Goal: Contribute content

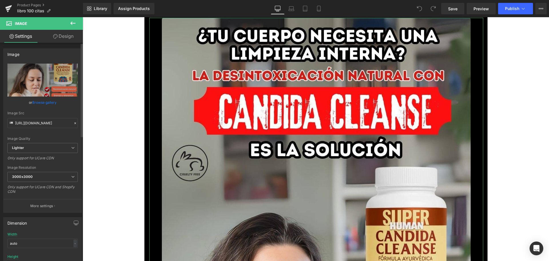
click at [53, 100] on link "Browse gallery" at bounding box center [44, 102] width 24 height 10
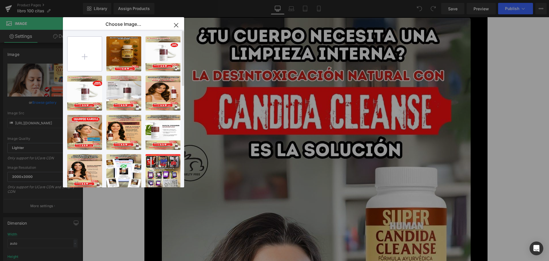
click at [88, 51] on input "file" at bounding box center [85, 54] width 34 height 34
type input "C:\fakepath\1.jpg"
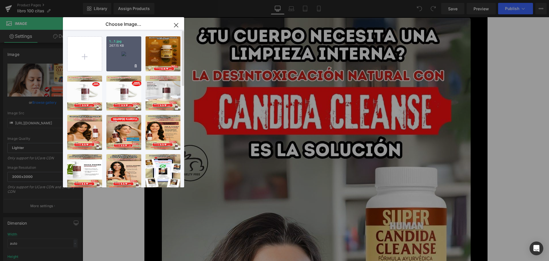
click at [124, 52] on div "1...1.jpg 267.15 KB" at bounding box center [123, 53] width 35 height 35
type input "https://ucarecdn.com/c909da6b-886e-4051-845e-61fb41c2dfb1/-/format/auto/-/previ…"
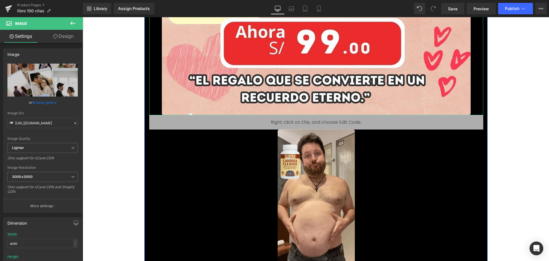
scroll to position [458, 0]
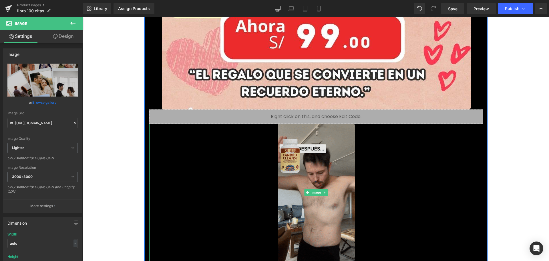
click at [331, 183] on img at bounding box center [316, 192] width 77 height 137
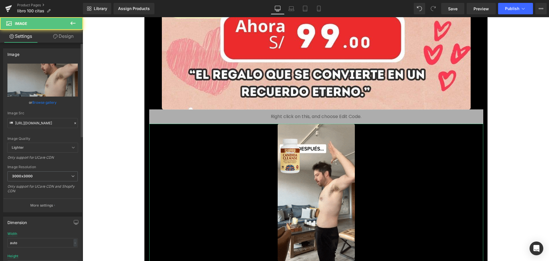
click at [48, 103] on link "Browse gallery" at bounding box center [44, 102] width 24 height 10
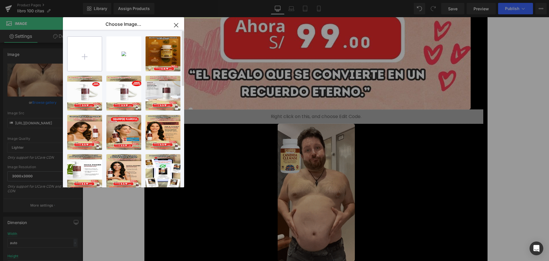
click at [74, 56] on input "file" at bounding box center [85, 54] width 34 height 34
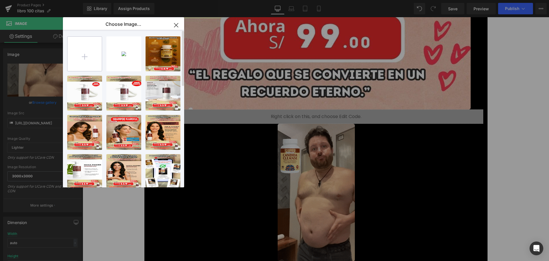
type input "C:\fakepath\62273dfa-5e6d-4dfb-9184-af5e08677020.gif"
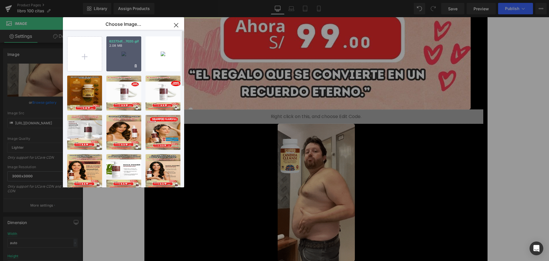
click at [120, 47] on p "2.08 MB" at bounding box center [123, 45] width 29 height 4
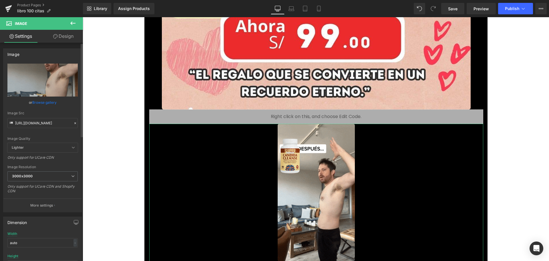
click at [51, 103] on link "Browse gallery" at bounding box center [44, 102] width 24 height 10
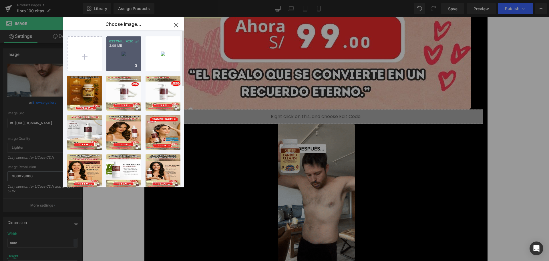
click at [116, 51] on div "62273df...7020.gif 2.08 MB" at bounding box center [123, 53] width 35 height 35
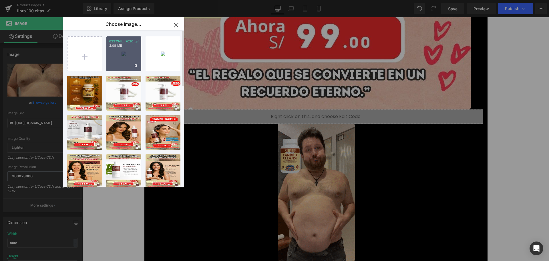
type input "https://ucarecdn.com/3ac79013-0f17-4932-8896-857f869db0b2/62273dfa-5e6d-4dfb-91…"
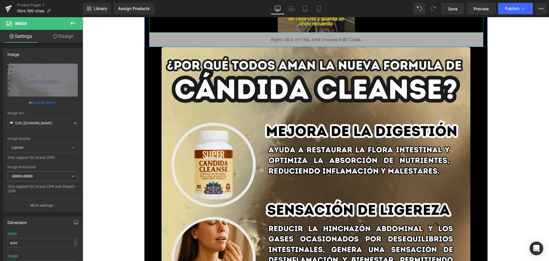
scroll to position [687, 0]
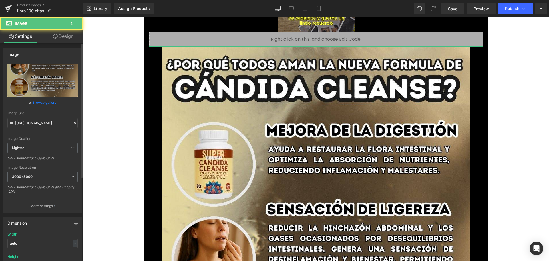
click at [47, 102] on link "Browse gallery" at bounding box center [44, 102] width 24 height 10
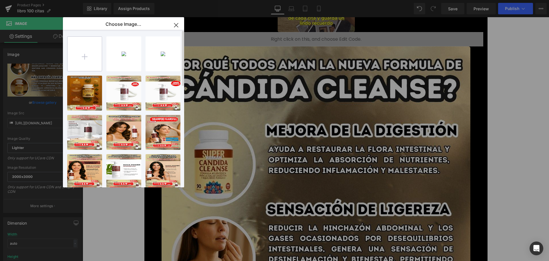
click at [82, 60] on input "file" at bounding box center [85, 54] width 34 height 34
type input "C:\fakepath\2.jpg"
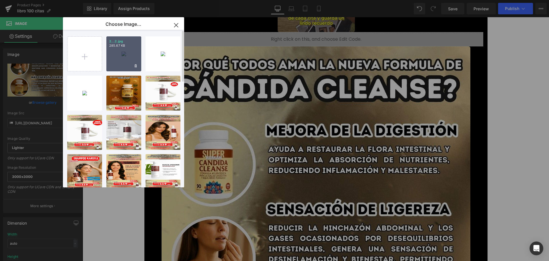
click at [128, 55] on div "2...2.jpg 285.67 KB" at bounding box center [123, 53] width 35 height 35
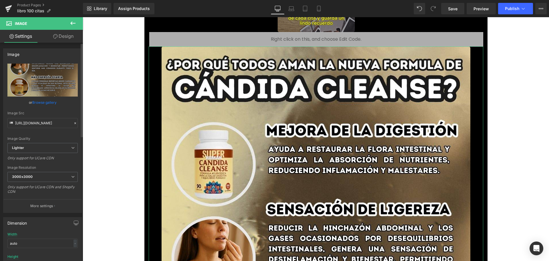
click at [53, 102] on link "Browse gallery" at bounding box center [44, 102] width 24 height 10
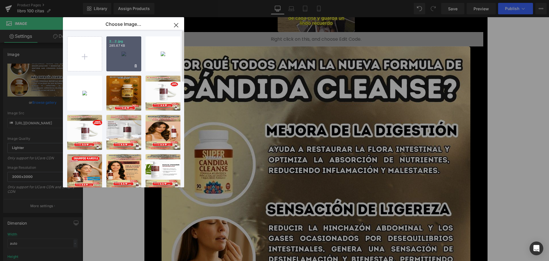
click at [115, 60] on div "2...2.jpg 285.67 KB" at bounding box center [123, 53] width 35 height 35
type input "https://ucarecdn.com/10b8f782-2ded-40a0-9b4c-ca15cbace406/-/format/auto/-/previ…"
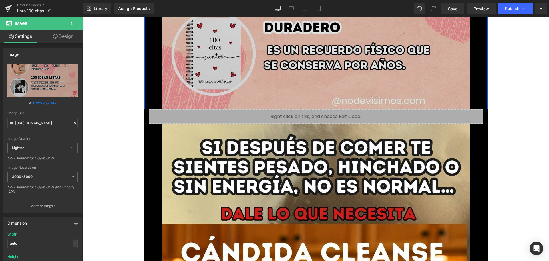
scroll to position [1230, 0]
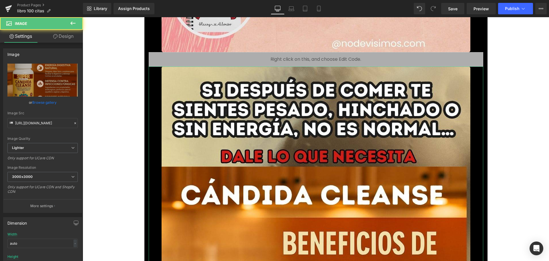
click at [49, 104] on link "Browse gallery" at bounding box center [44, 102] width 24 height 10
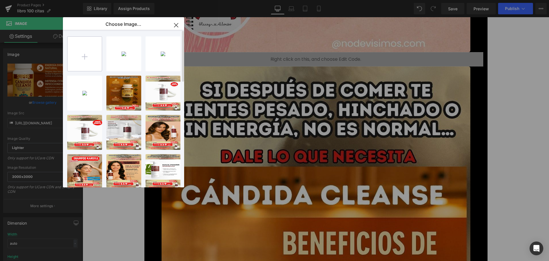
click at [78, 60] on input "file" at bounding box center [85, 54] width 34 height 34
type input "C:\fakepath\3.jpg"
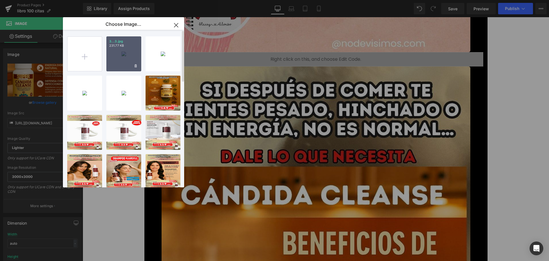
click at [124, 46] on p "231.77 KB" at bounding box center [123, 45] width 29 height 4
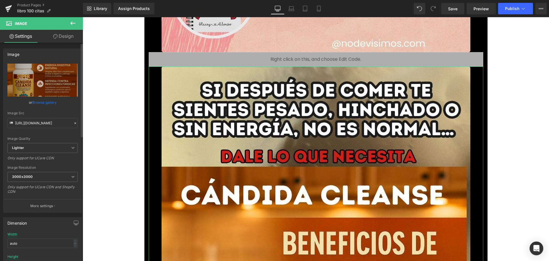
click at [45, 103] on link "Browse gallery" at bounding box center [44, 102] width 24 height 10
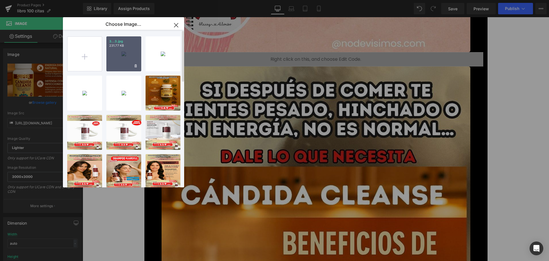
click at [117, 61] on div "3...3.jpg 231.77 KB" at bounding box center [123, 53] width 35 height 35
type input "https://ucarecdn.com/7d59d5fc-686c-40d1-af60-d320ebf3598d/-/format/auto/-/previ…"
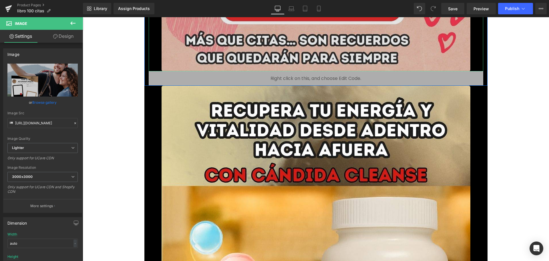
scroll to position [1802, 0]
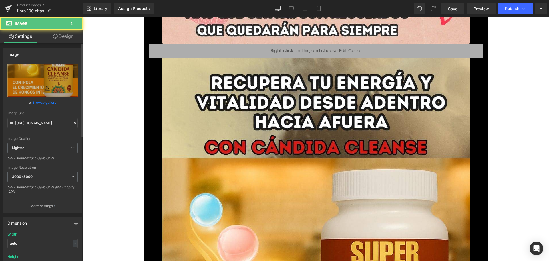
click at [44, 101] on link "Browse gallery" at bounding box center [44, 102] width 24 height 10
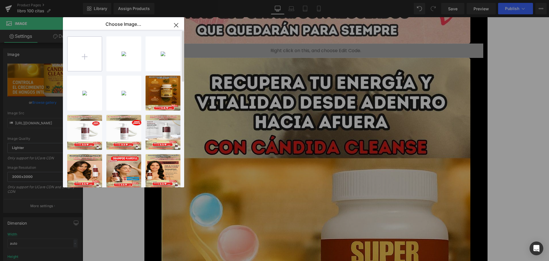
click at [92, 51] on input "file" at bounding box center [85, 54] width 34 height 34
type input "C:\fakepath\4.jpg"
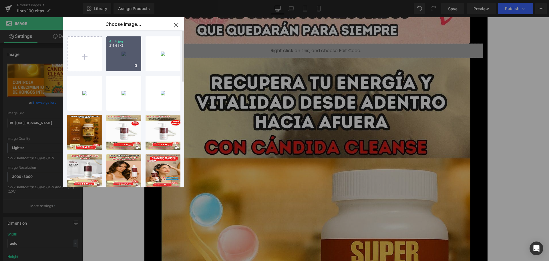
click at [117, 56] on div "4...4.jpg 215.61 KB" at bounding box center [123, 53] width 35 height 35
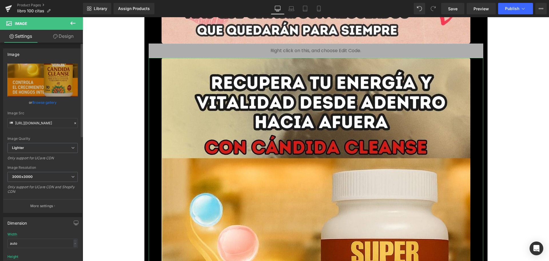
click at [52, 102] on link "Browse gallery" at bounding box center [44, 102] width 24 height 10
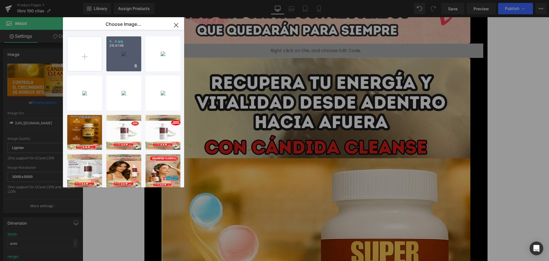
click at [116, 51] on div "4...4.jpg 215.61 KB" at bounding box center [123, 53] width 35 height 35
type input "https://ucarecdn.com/ac3a1eff-36b7-4b0d-92bd-b4f0f4228d6f/-/format/auto/-/previ…"
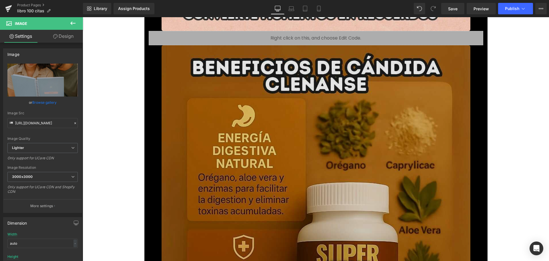
scroll to position [2403, 0]
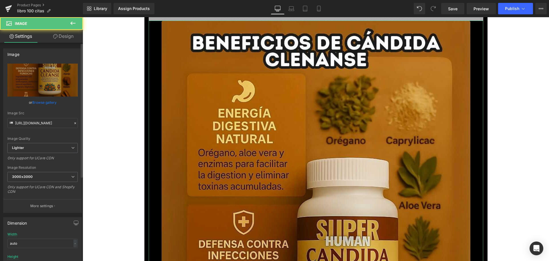
click at [47, 103] on link "Browse gallery" at bounding box center [44, 102] width 24 height 10
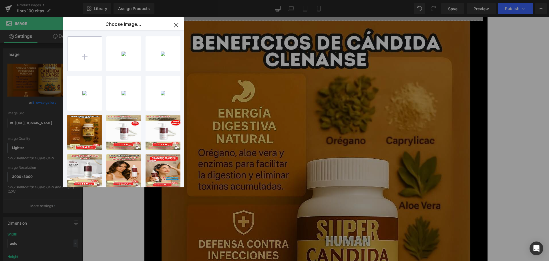
click at [82, 63] on input "file" at bounding box center [85, 54] width 34 height 34
type input "C:\fakepath\5.jpg"
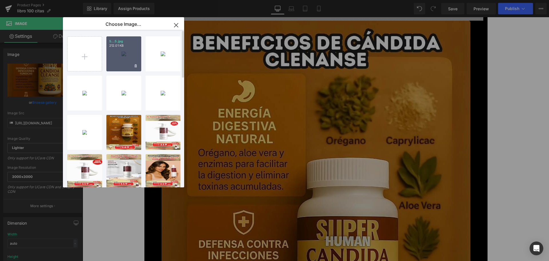
click at [119, 48] on div "5...5.jpg 212.01 KB" at bounding box center [123, 53] width 35 height 35
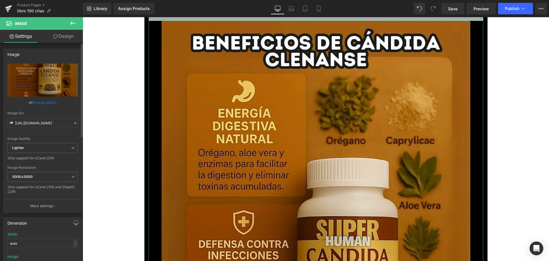
click at [51, 102] on link "Browse gallery" at bounding box center [44, 102] width 24 height 10
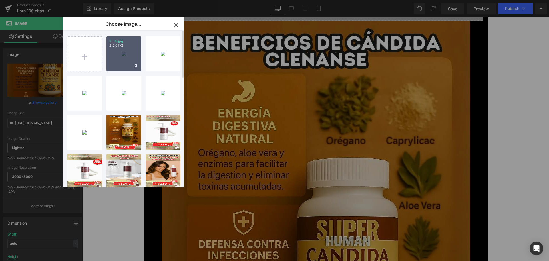
click at [120, 54] on div "5...5.jpg 212.01 KB" at bounding box center [123, 53] width 35 height 35
type input "https://ucarecdn.com/f68401ad-c5d8-4666-8735-b53322dc7838/-/format/auto/-/previ…"
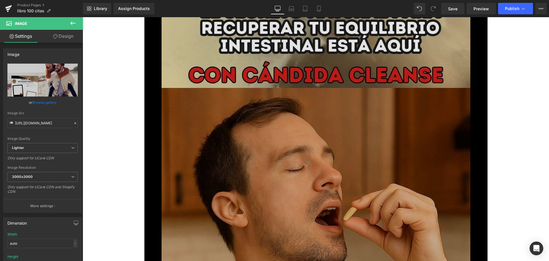
scroll to position [3003, 0]
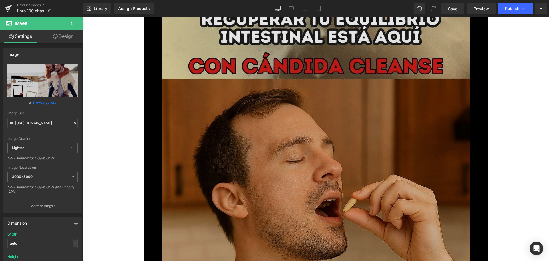
click at [187, 133] on img at bounding box center [316, 257] width 309 height 549
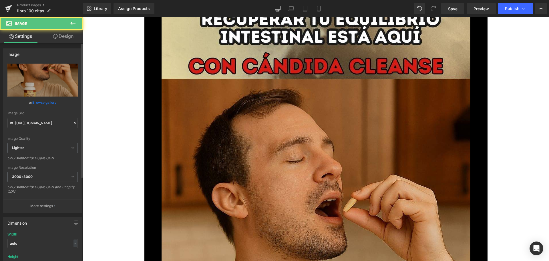
click at [53, 103] on link "Browse gallery" at bounding box center [44, 102] width 24 height 10
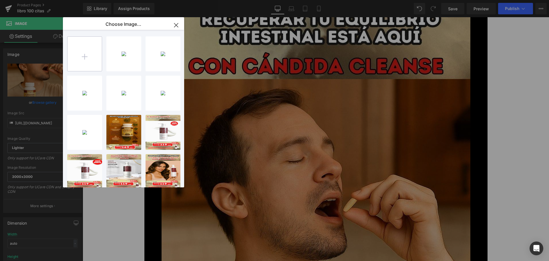
click at [81, 63] on input "file" at bounding box center [85, 54] width 34 height 34
type input "C:\fakepath\6.jpg"
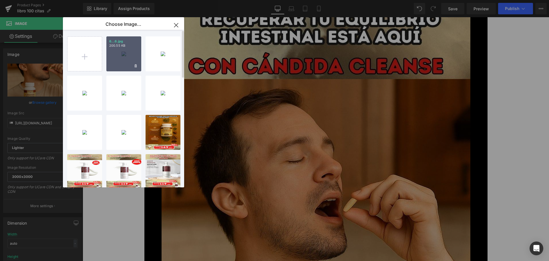
click at [121, 53] on div "6...6.jpg 200.55 KB" at bounding box center [123, 53] width 35 height 35
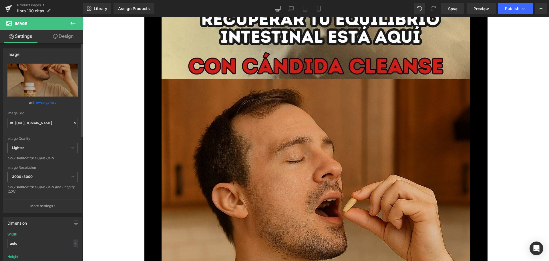
click at [46, 102] on link "Browse gallery" at bounding box center [44, 102] width 24 height 10
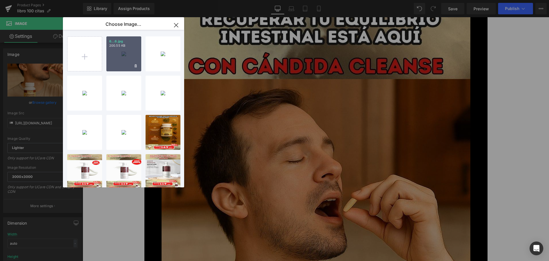
click at [118, 51] on div "6...6.jpg 200.55 KB" at bounding box center [123, 53] width 35 height 35
type input "https://ucarecdn.com/c815ecd0-b3a9-4004-a2a8-9abca85a8dfe/-/format/auto/-/previ…"
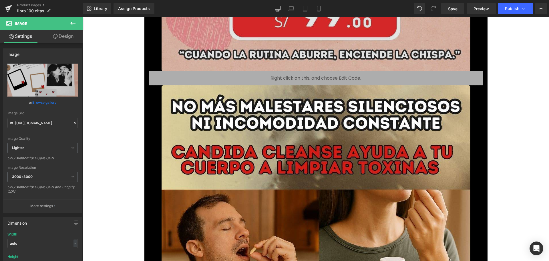
scroll to position [3547, 0]
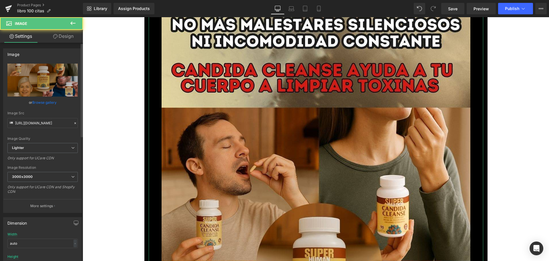
click at [52, 103] on link "Browse gallery" at bounding box center [44, 102] width 24 height 10
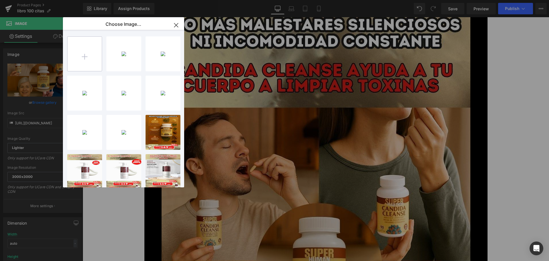
click at [84, 57] on input "file" at bounding box center [85, 54] width 34 height 34
type input "C:\fakepath\7.jpg"
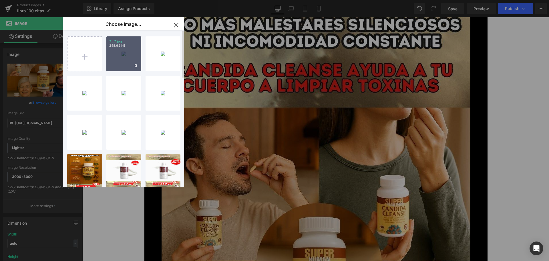
click at [127, 50] on div "7...7.jpg 248.62 KB" at bounding box center [123, 53] width 35 height 35
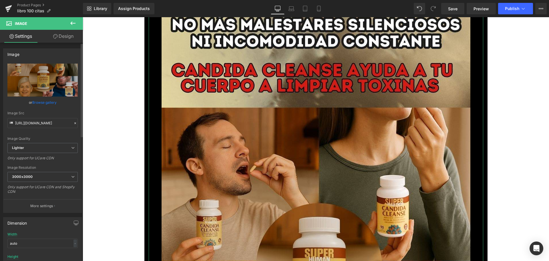
click at [51, 101] on link "Browse gallery" at bounding box center [44, 102] width 24 height 10
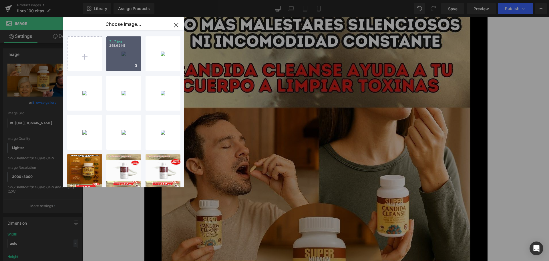
click at [118, 52] on div "7...7.jpg 248.62 KB" at bounding box center [123, 53] width 35 height 35
type input "https://ucarecdn.com/bcea84b6-25d0-4f87-97bd-d7284352aa43/-/format/auto/-/previ…"
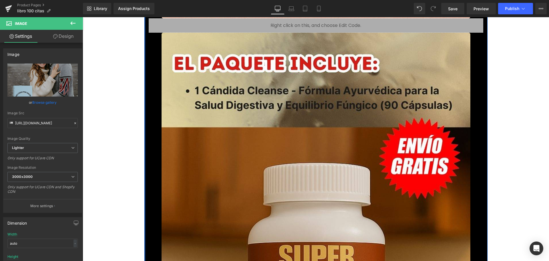
scroll to position [4119, 0]
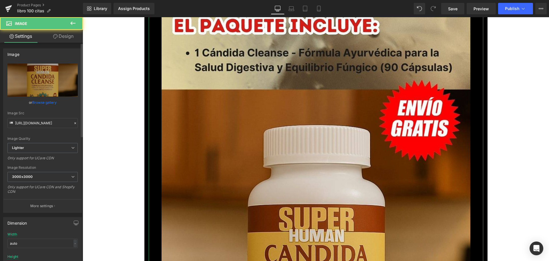
click at [47, 102] on link "Browse gallery" at bounding box center [44, 102] width 24 height 10
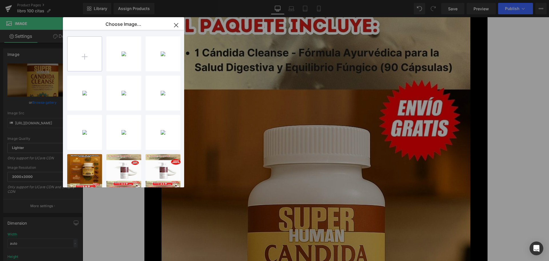
click at [78, 55] on input "file" at bounding box center [85, 54] width 34 height 34
type input "C:\fakepath\8.jpg"
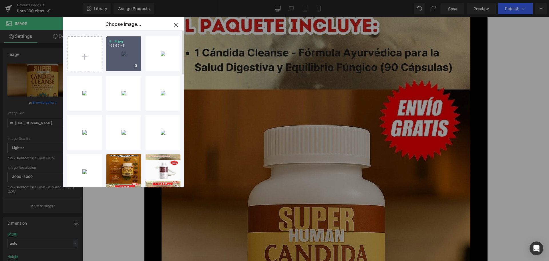
click at [125, 64] on div "8...8.jpg 193.92 KB" at bounding box center [123, 53] width 35 height 35
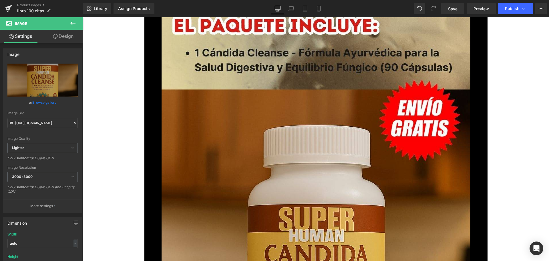
click at [47, 101] on link "Browse gallery" at bounding box center [44, 102] width 24 height 10
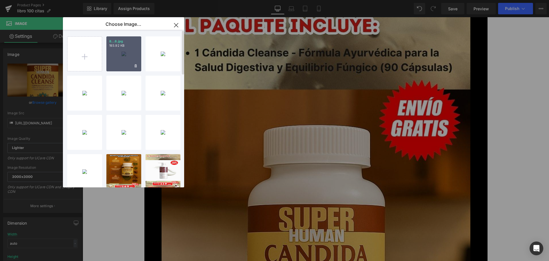
drag, startPoint x: 121, startPoint y: 53, endPoint x: 135, endPoint y: 157, distance: 104.8
click at [121, 53] on div "8...8.jpg 193.92 KB" at bounding box center [123, 53] width 35 height 35
type input "https://ucarecdn.com/d6e77be9-8478-4827-b71d-96e82a510807/-/format/auto/-/previ…"
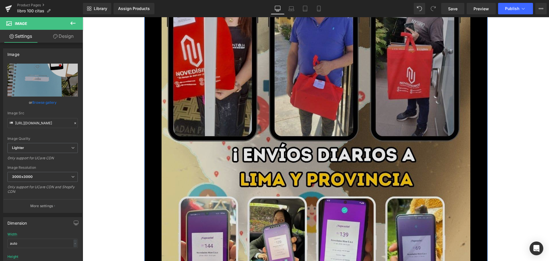
scroll to position [4748, 0]
click at [221, 186] on img at bounding box center [316, 203] width 309 height 549
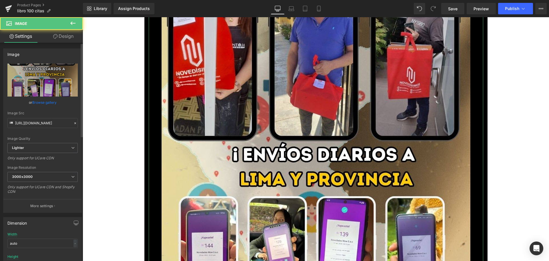
click at [50, 104] on link "Browse gallery" at bounding box center [44, 102] width 24 height 10
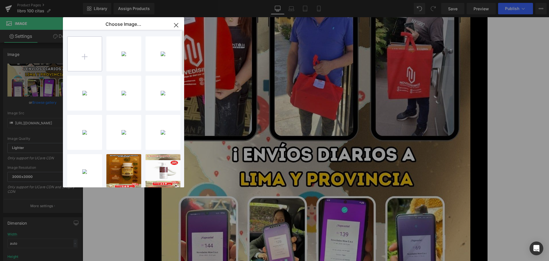
click at [80, 61] on input "file" at bounding box center [85, 54] width 34 height 34
type input "C:\fakepath\9.jpg"
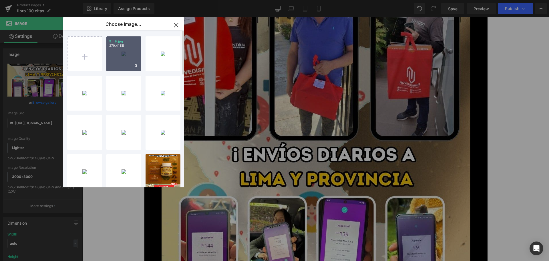
click at [125, 56] on div "9...9.jpg 279.41 KB" at bounding box center [123, 53] width 35 height 35
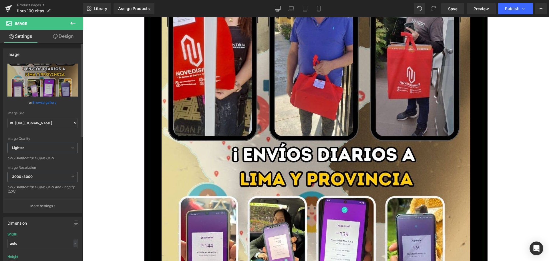
click at [46, 100] on link "Browse gallery" at bounding box center [44, 102] width 24 height 10
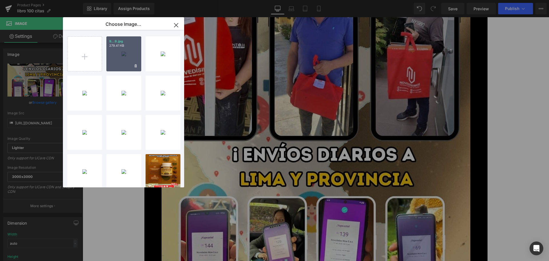
click at [127, 57] on div "9...9.jpg 279.41 KB" at bounding box center [123, 53] width 35 height 35
type input "https://ucarecdn.com/a303a81d-dcb8-4a11-a15e-0327484a4606/-/format/auto/-/previ…"
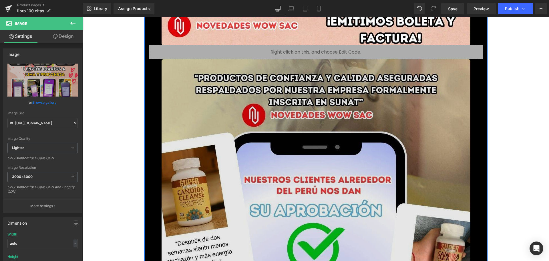
scroll to position [5235, 0]
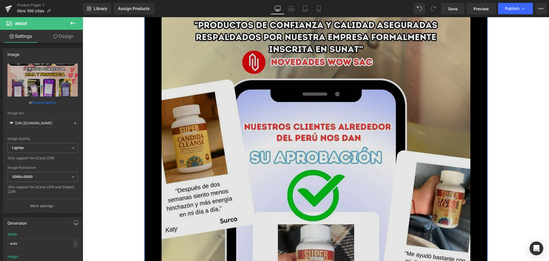
drag, startPoint x: 190, startPoint y: 145, endPoint x: 155, endPoint y: 135, distance: 36.3
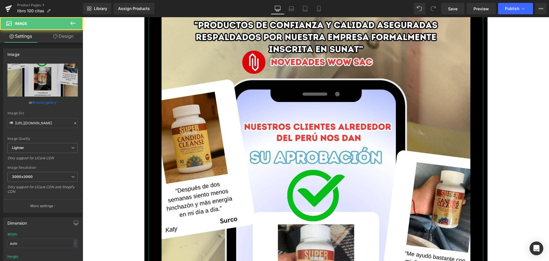
click at [48, 102] on link "Browse gallery" at bounding box center [44, 102] width 24 height 10
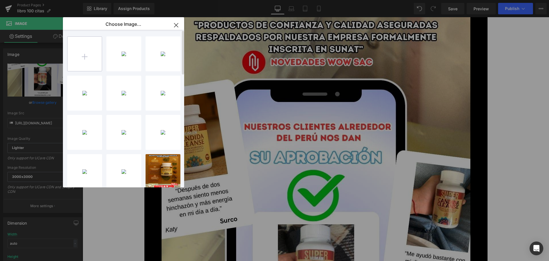
click at [89, 61] on input "file" at bounding box center [85, 54] width 34 height 34
type input "C:\fakepath\10.jpg"
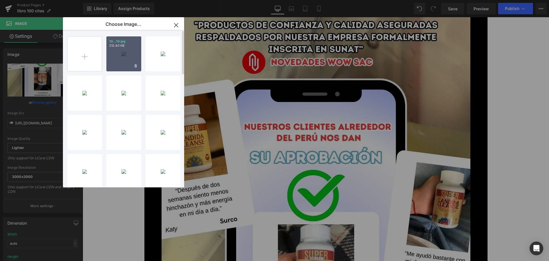
click at [130, 52] on div "10...10.jpg 212.40 KB" at bounding box center [123, 53] width 35 height 35
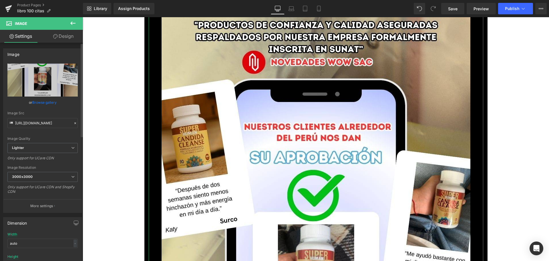
click at [45, 100] on link "Browse gallery" at bounding box center [44, 102] width 24 height 10
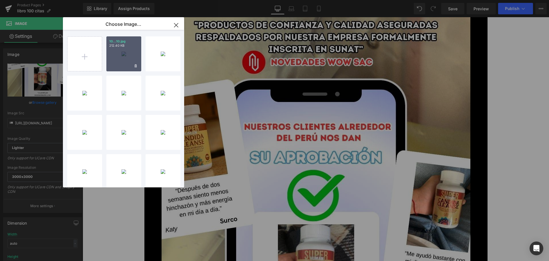
click at [110, 51] on div "10...10.jpg 212.40 KB" at bounding box center [123, 53] width 35 height 35
type input "https://ucarecdn.com/5343d9e7-fa08-457b-b0b8-8eb3541ad09e/-/format/auto/-/previ…"
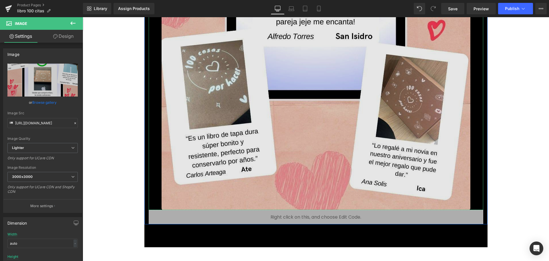
scroll to position [5642, 0]
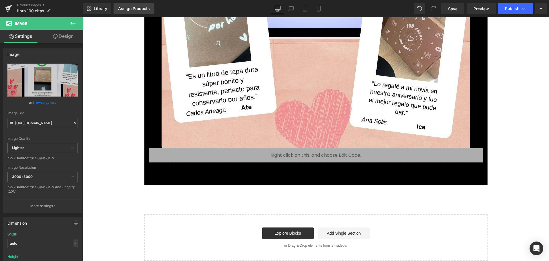
click at [141, 10] on div "Assign Products" at bounding box center [134, 8] width 32 height 5
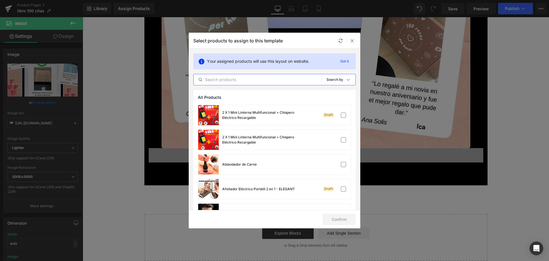
click at [243, 82] on input "text" at bounding box center [258, 79] width 128 height 7
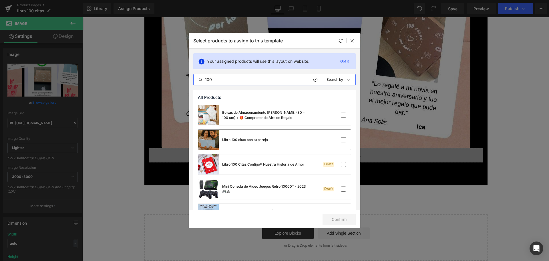
type input "100"
click at [276, 149] on div "Libro 100 citas con tu pareja" at bounding box center [274, 140] width 153 height 20
click at [342, 218] on button "Confirm" at bounding box center [339, 218] width 33 height 11
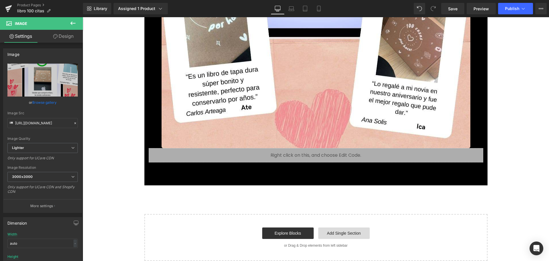
click at [351, 235] on link "Add Single Section" at bounding box center [343, 232] width 51 height 11
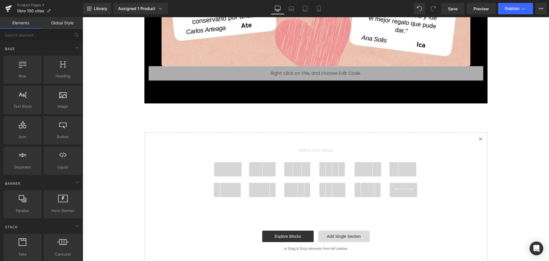
scroll to position [5727, 0]
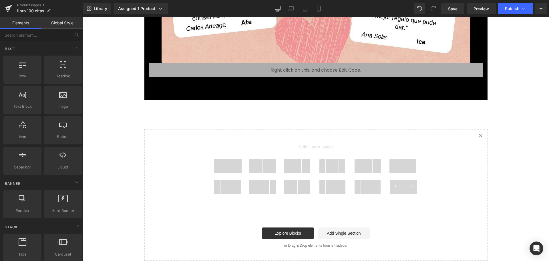
click at [478, 133] on link "Created with Sketch." at bounding box center [481, 135] width 13 height 13
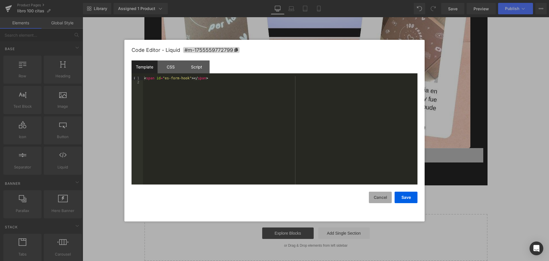
drag, startPoint x: 239, startPoint y: 136, endPoint x: 382, endPoint y: 198, distance: 156.7
click at [382, 198] on button "Cancel" at bounding box center [380, 196] width 23 height 11
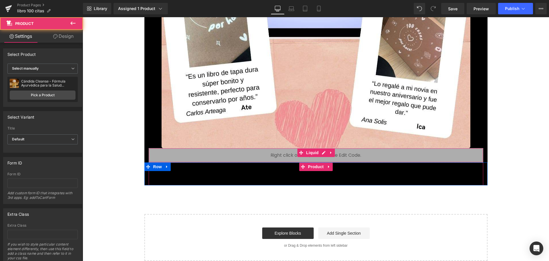
click at [182, 182] on div "Add To Cart (P) Cart Button" at bounding box center [316, 178] width 329 height 14
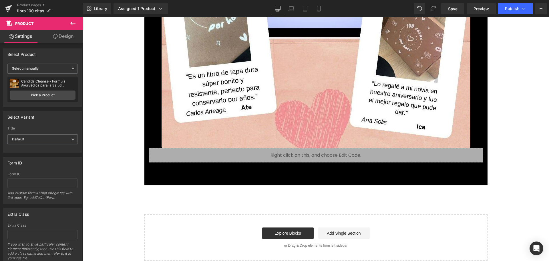
click at [74, 22] on icon at bounding box center [73, 23] width 7 height 7
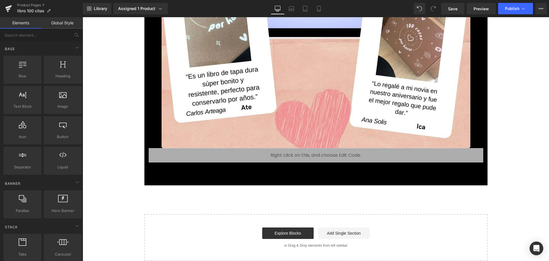
click at [215, 168] on div "Add To Cart (P) Cart Button Product" at bounding box center [316, 173] width 335 height 23
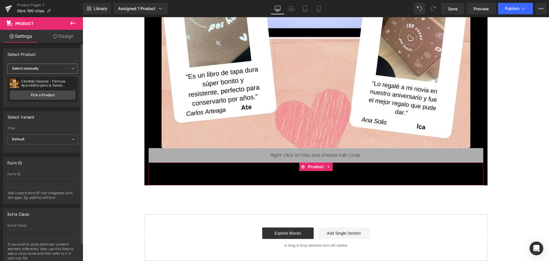
click at [60, 69] on span "Select manually" at bounding box center [42, 69] width 70 height 10
click at [61, 76] on div "Display by assigned product" at bounding box center [39, 78] width 47 height 4
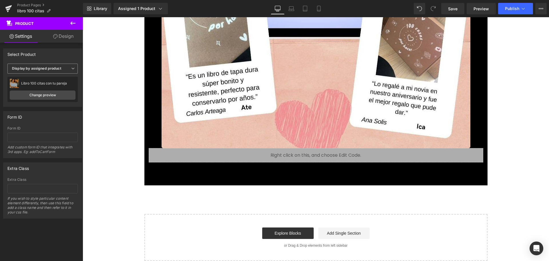
click at [66, 69] on span "Display by assigned product" at bounding box center [42, 69] width 70 height 10
click at [65, 84] on li "Select manually" at bounding box center [41, 86] width 68 height 9
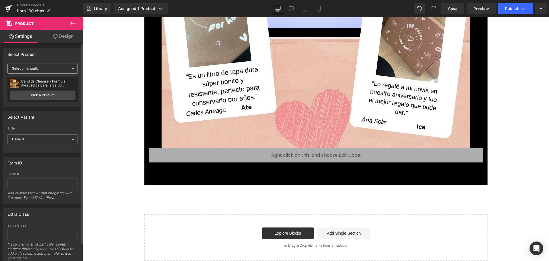
click at [68, 66] on span "Select manually" at bounding box center [42, 69] width 70 height 10
click at [67, 77] on li "Display by assigned product" at bounding box center [41, 77] width 68 height 9
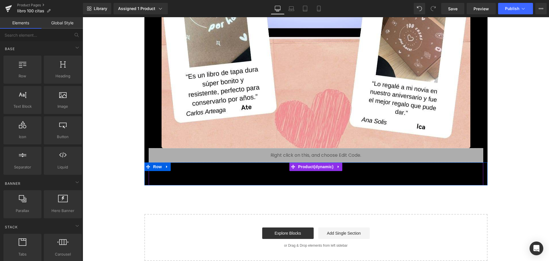
click at [265, 170] on div "Add To Cart (P) Cart Button Product" at bounding box center [316, 173] width 335 height 23
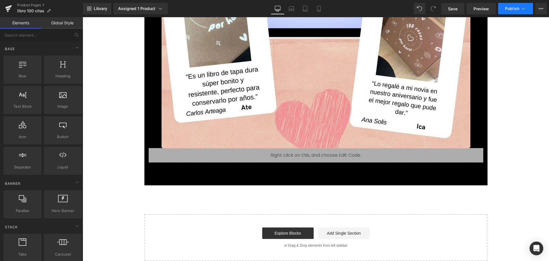
click at [513, 8] on span "Publish" at bounding box center [512, 8] width 14 height 5
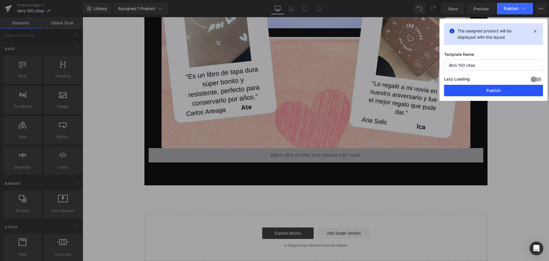
click at [506, 90] on button "Publish" at bounding box center [493, 90] width 99 height 11
